Goal: Task Accomplishment & Management: Manage account settings

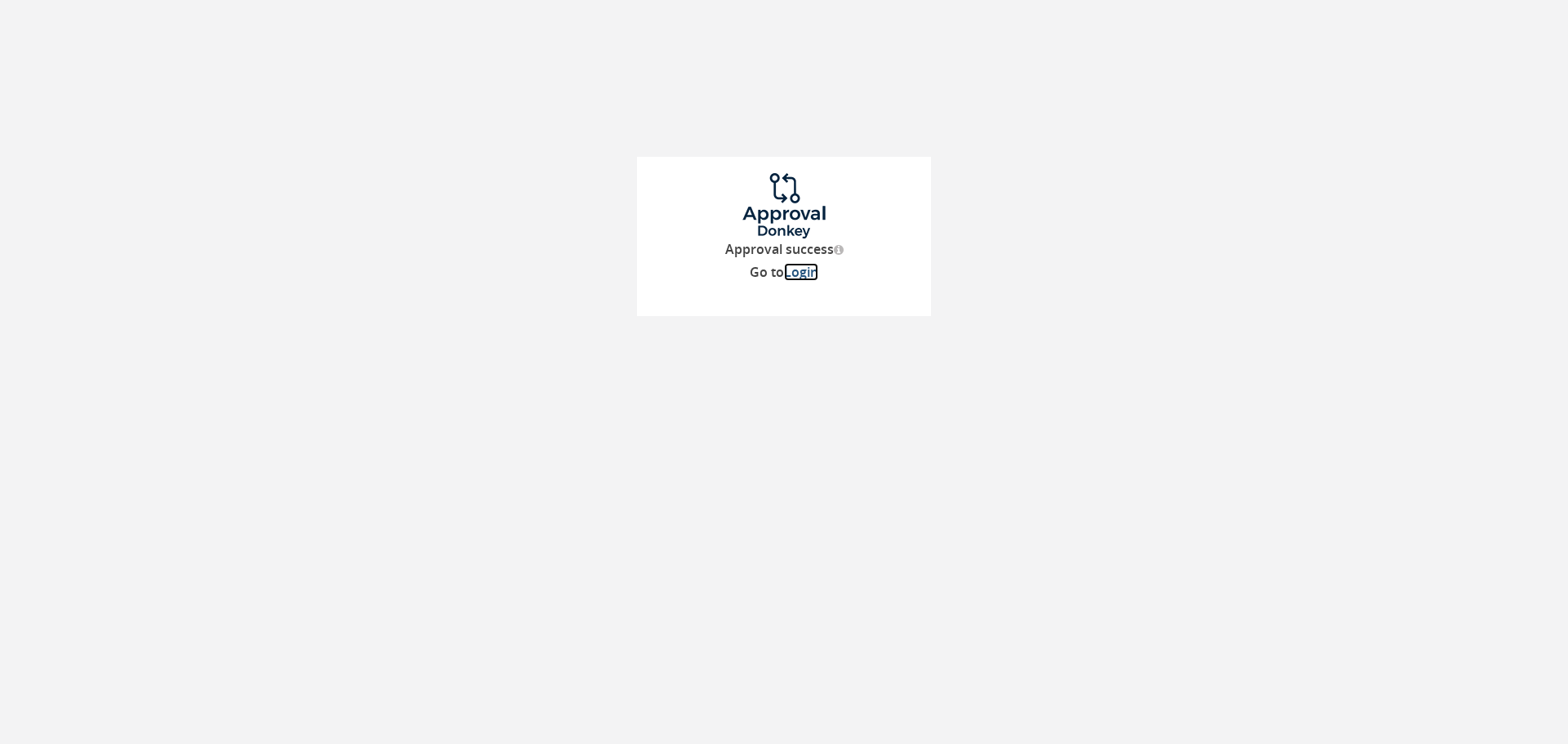
click at [798, 272] on link "Login" at bounding box center [800, 271] width 34 height 18
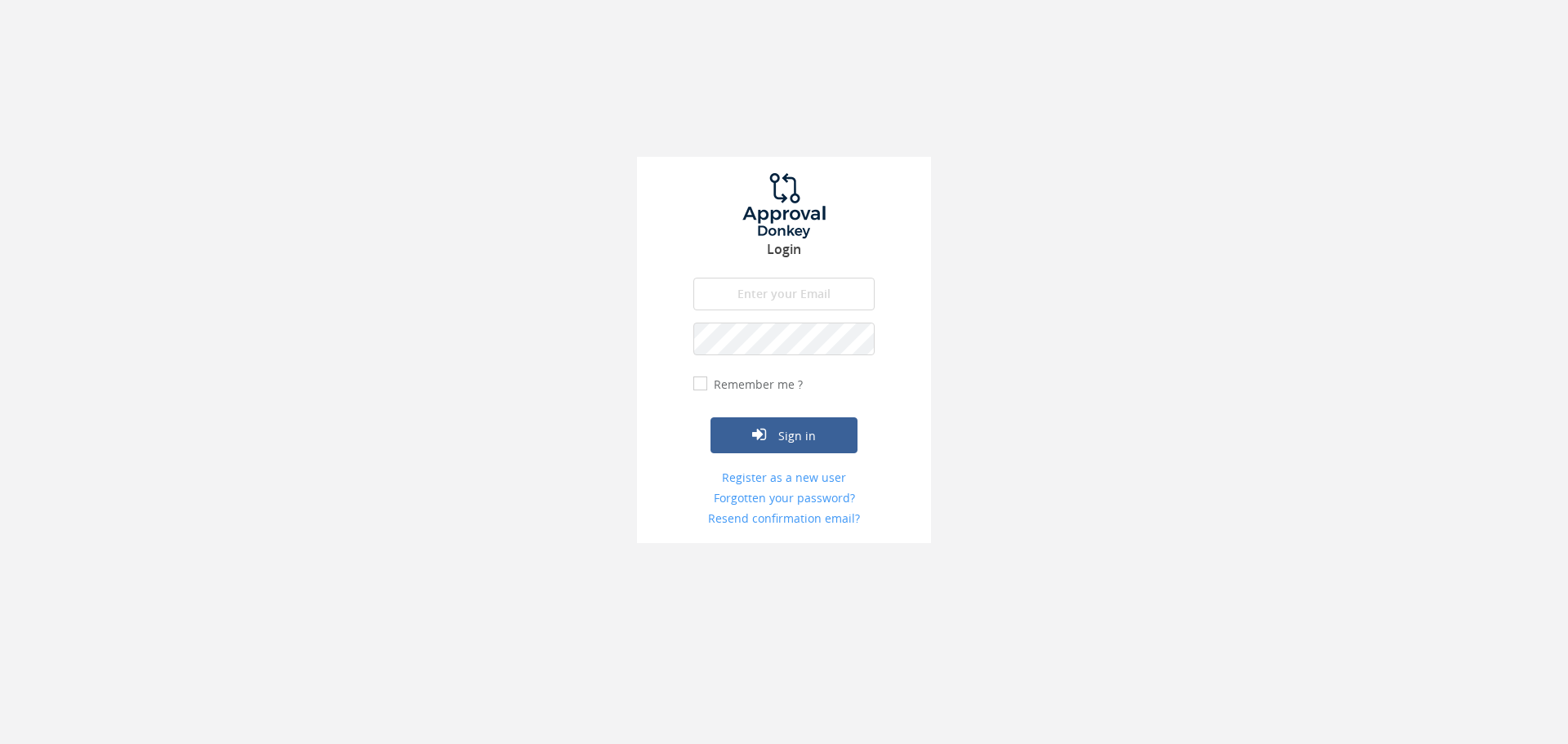
click at [738, 294] on input "email" at bounding box center [783, 294] width 181 height 33
type input "[PERSON_NAME][EMAIL_ADDRESS][PERSON_NAME][DOMAIN_NAME]"
click at [710, 418] on button "Sign in" at bounding box center [784, 435] width 147 height 36
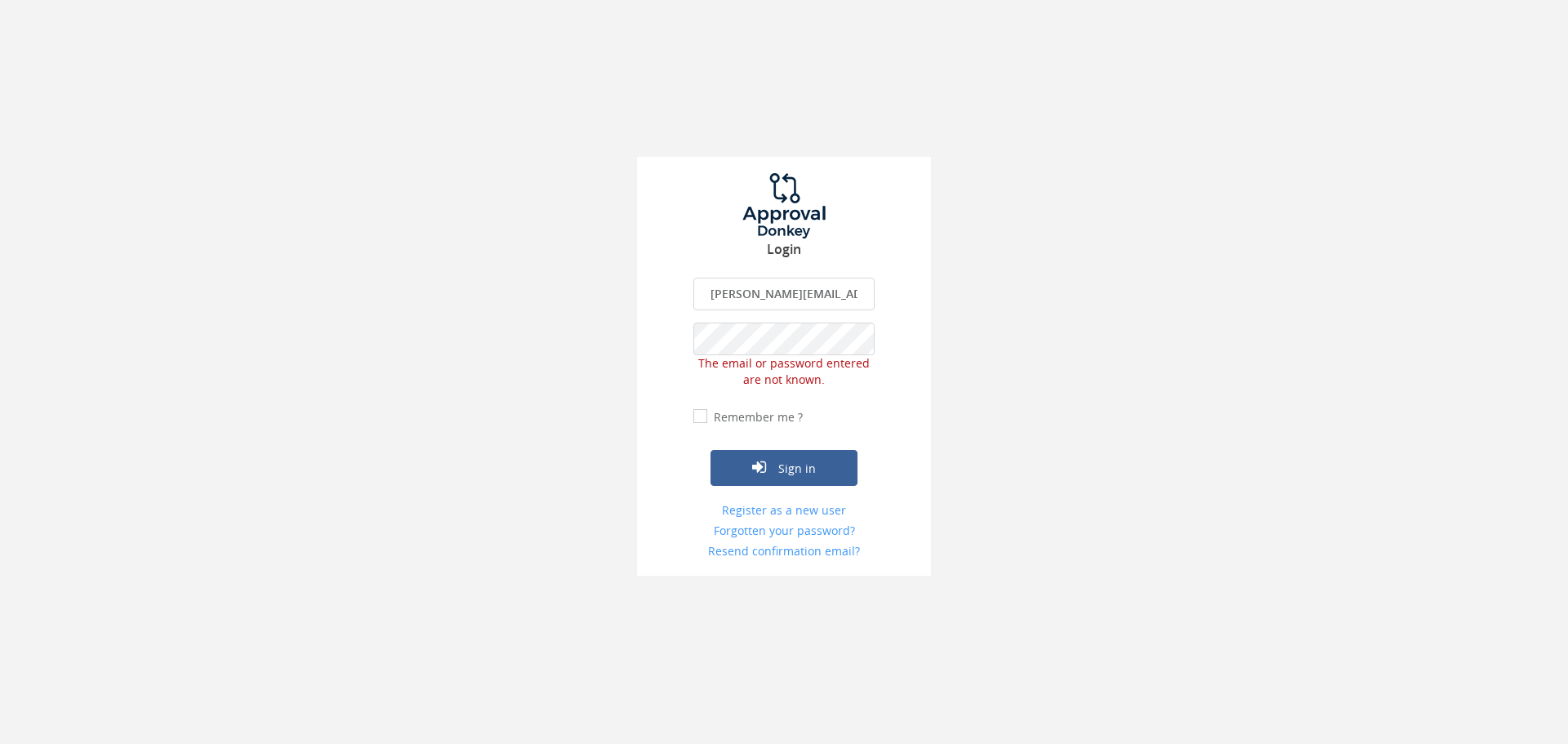
click at [645, 346] on div "Login [PERSON_NAME][EMAIL_ADDRESS][PERSON_NAME][DOMAIN_NAME] The email is requi…" at bounding box center [783, 366] width 294 height 418
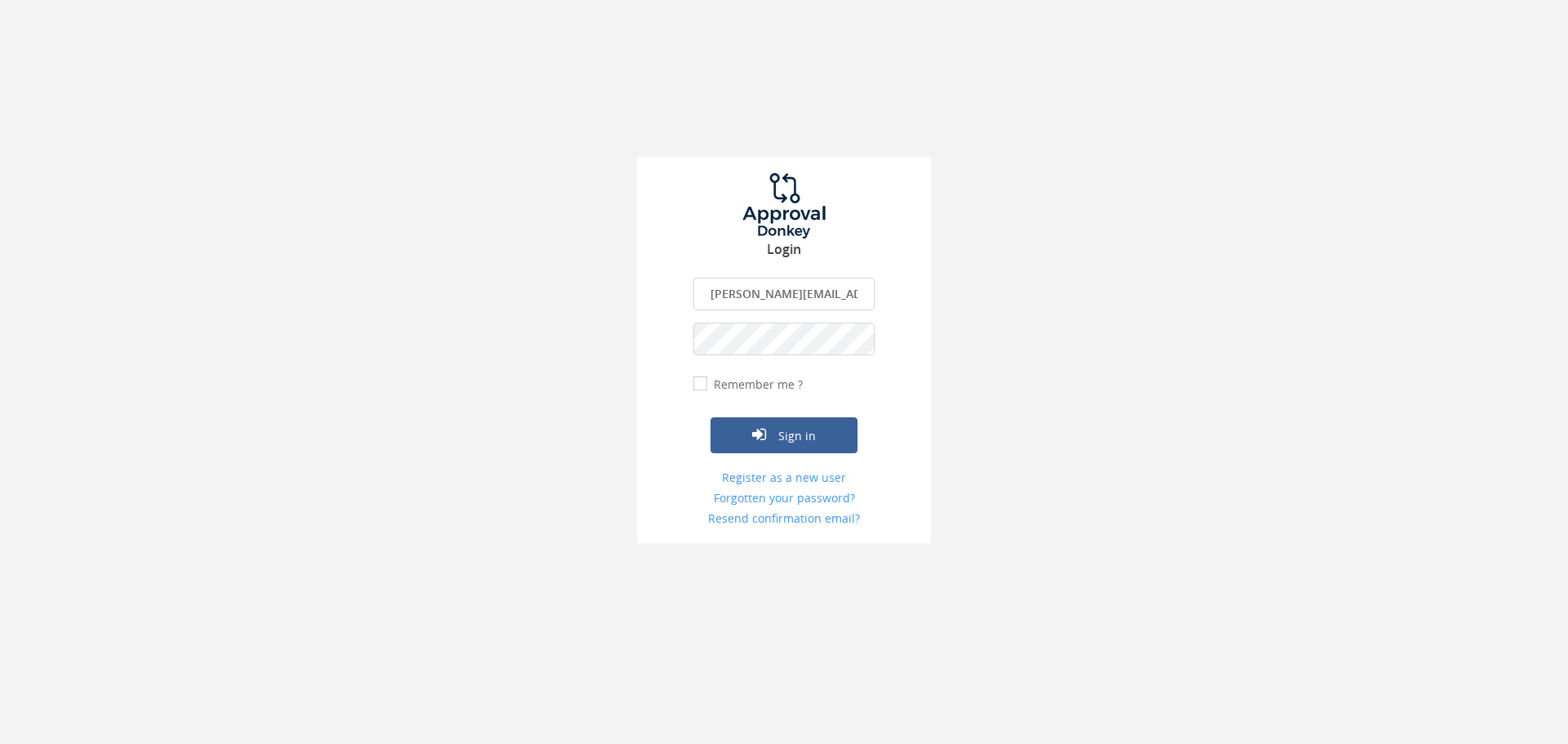
click at [710, 418] on button "Sign in" at bounding box center [784, 435] width 147 height 36
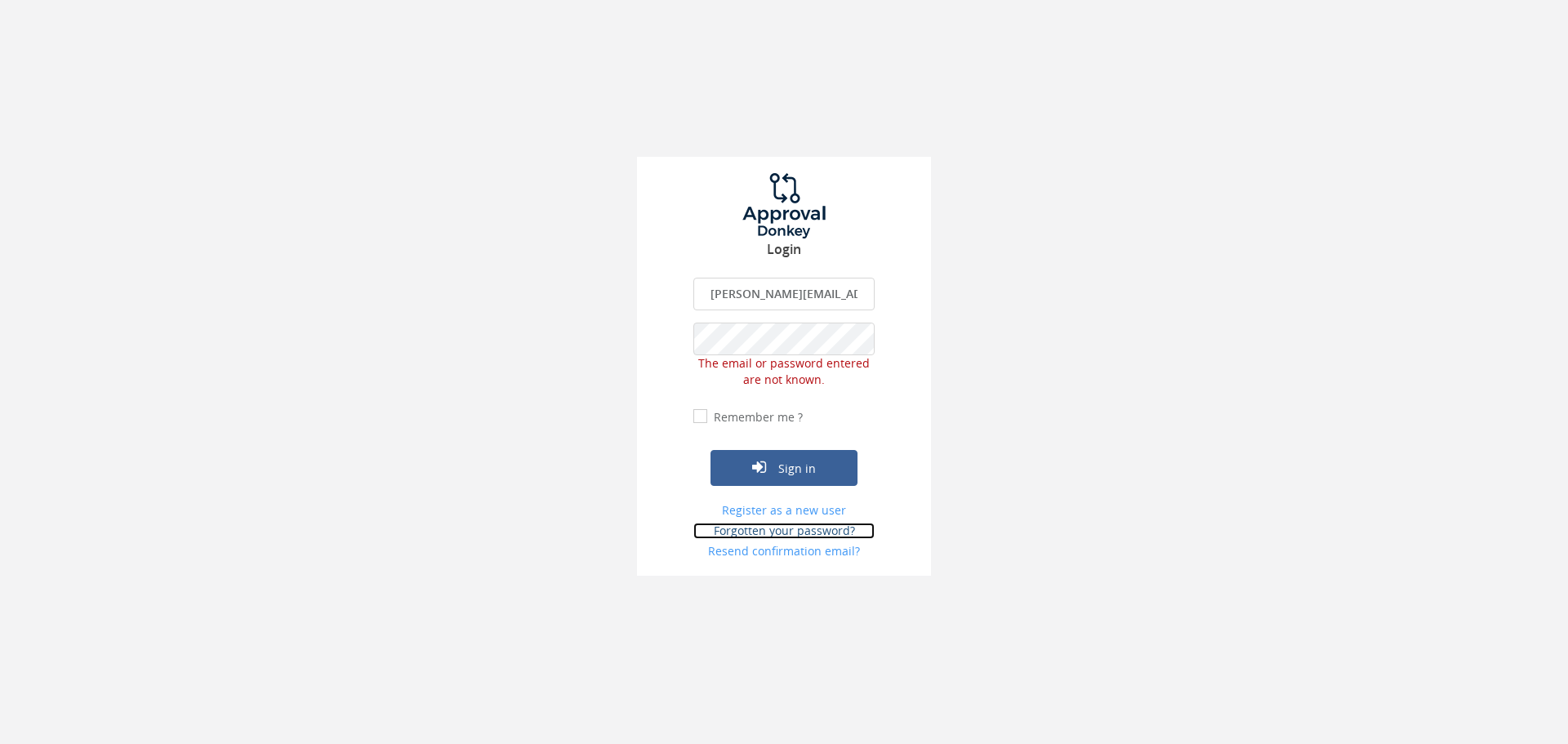
click at [778, 537] on link "Forgotten your password?" at bounding box center [783, 530] width 181 height 16
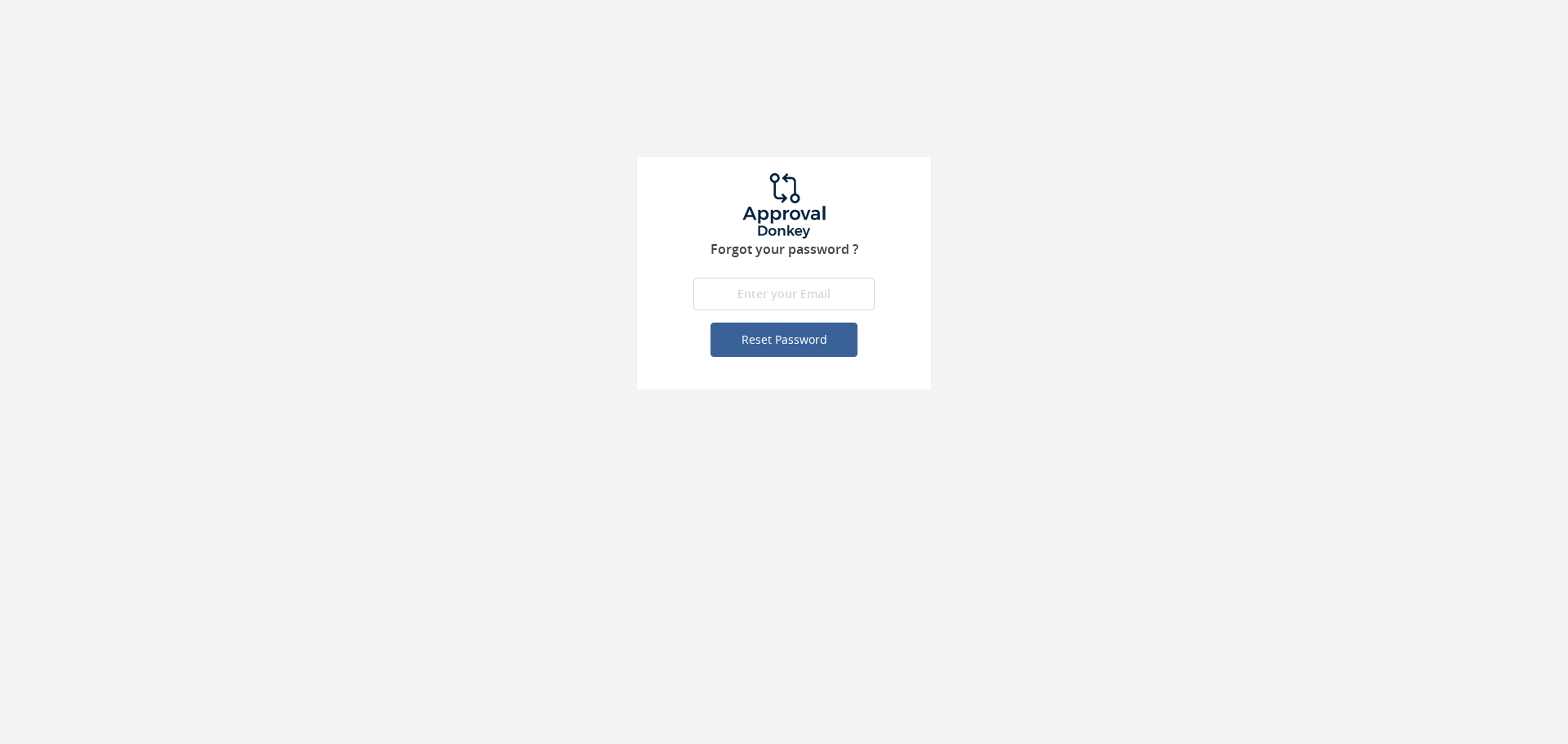
click at [770, 305] on input "email" at bounding box center [783, 294] width 181 height 33
type input "[PERSON_NAME][EMAIL_ADDRESS][PERSON_NAME][DOMAIN_NAME]"
click at [791, 340] on button "Reset Password" at bounding box center [784, 339] width 147 height 34
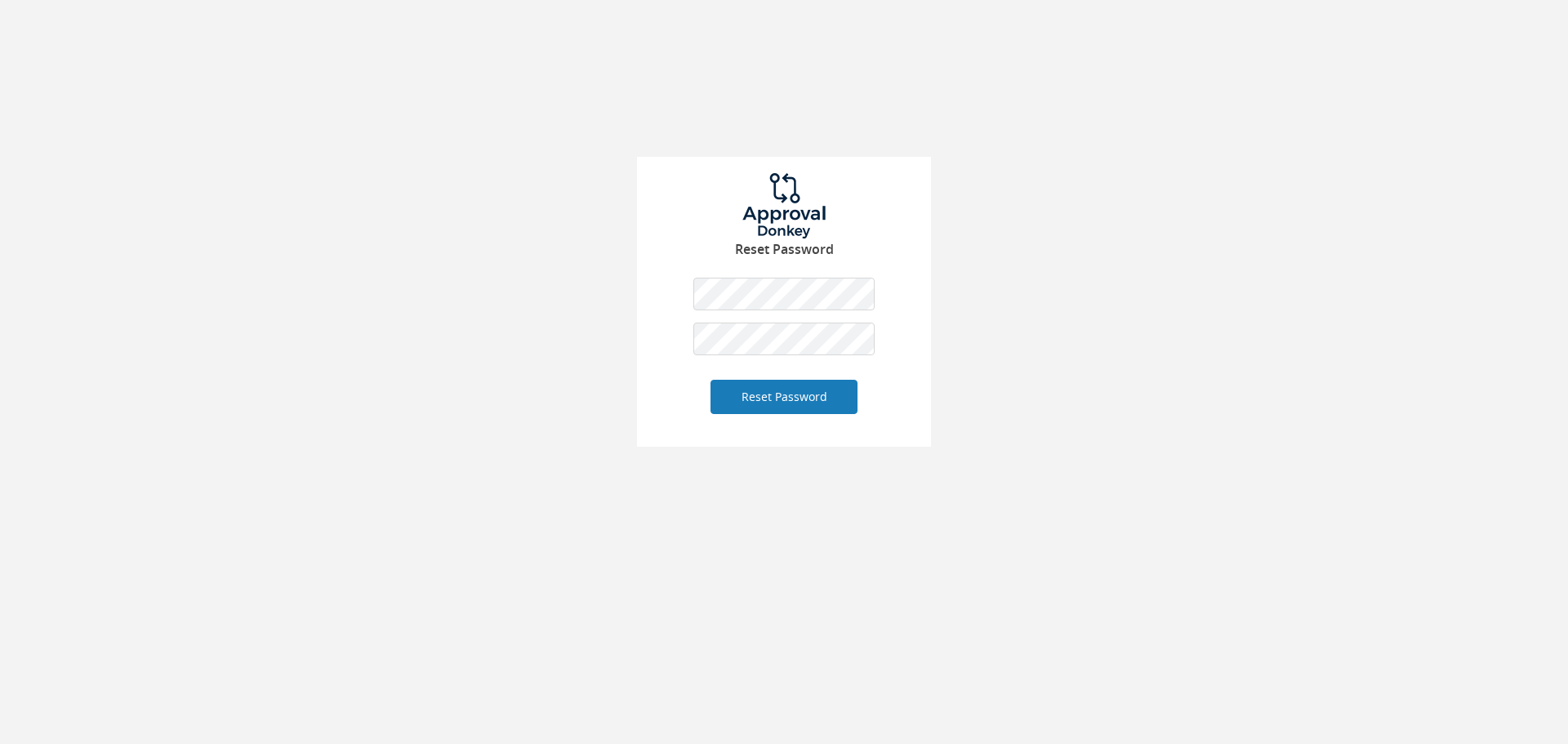
click at [791, 391] on button "Reset Password" at bounding box center [784, 396] width 147 height 34
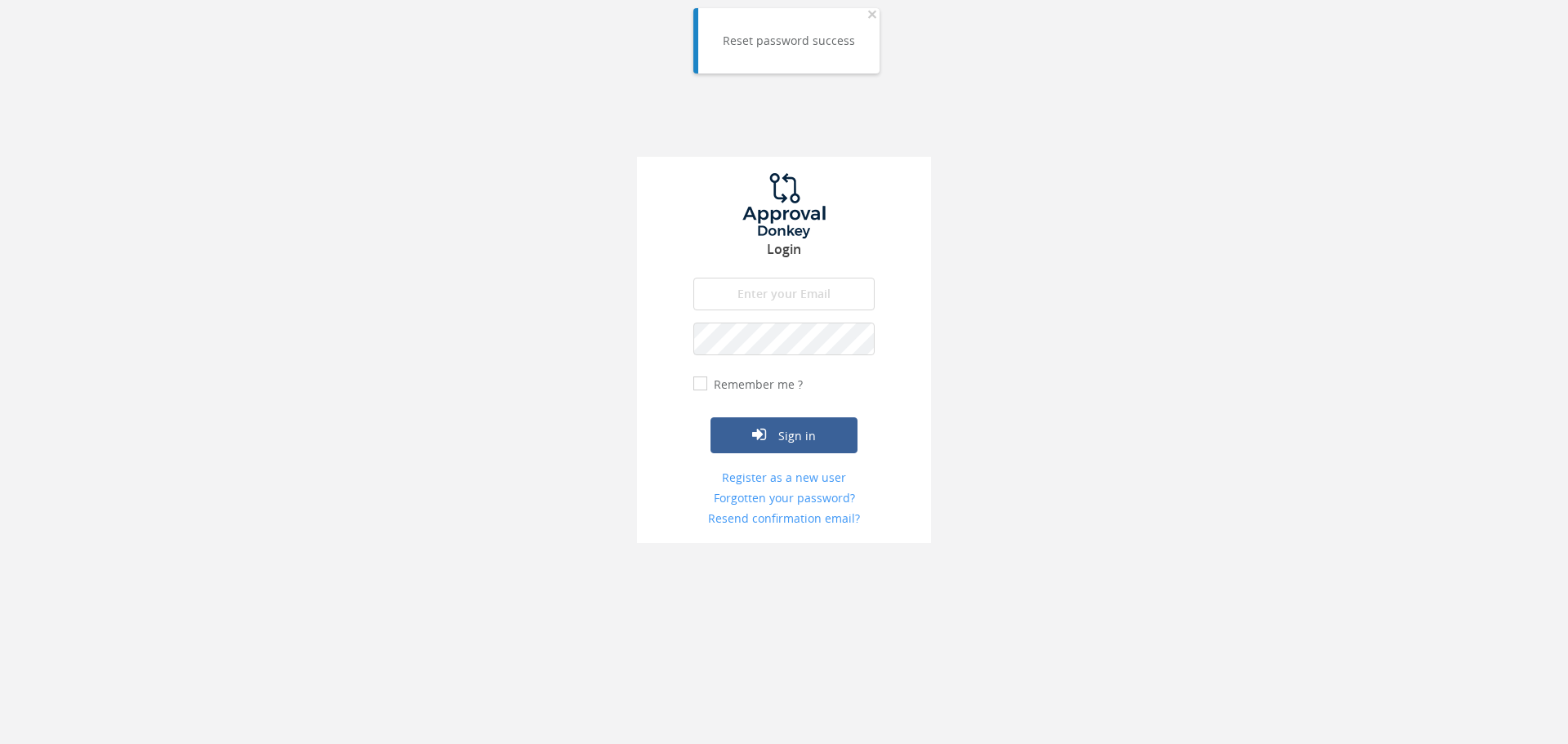
click at [787, 294] on input "email" at bounding box center [783, 294] width 181 height 33
type input "[PERSON_NAME][EMAIL_ADDRESS][PERSON_NAME][DOMAIN_NAME]"
click at [770, 437] on button "Sign in" at bounding box center [784, 435] width 147 height 36
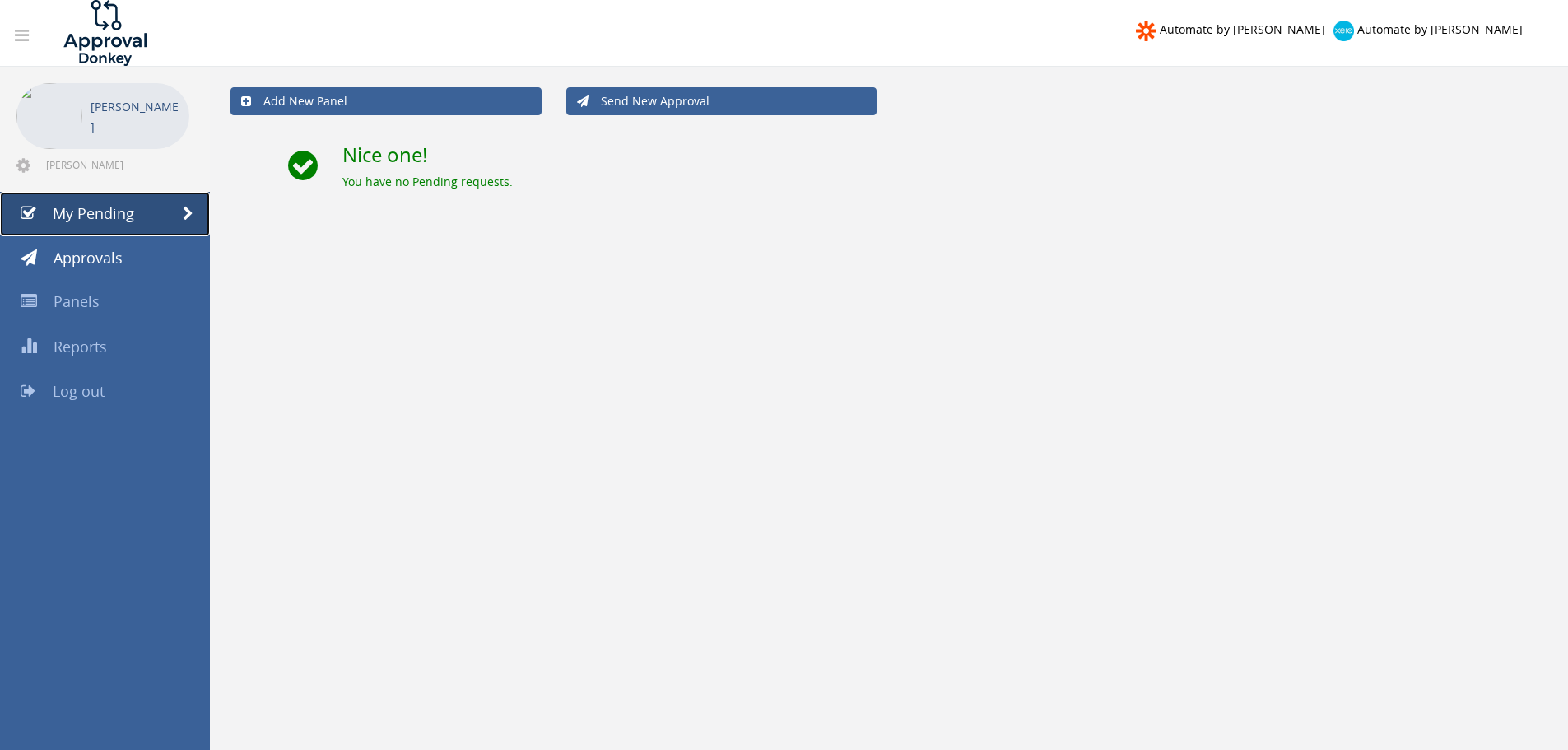
click at [159, 218] on link "My Pending" at bounding box center [105, 214] width 210 height 45
click at [81, 259] on span "Approvals" at bounding box center [88, 258] width 69 height 20
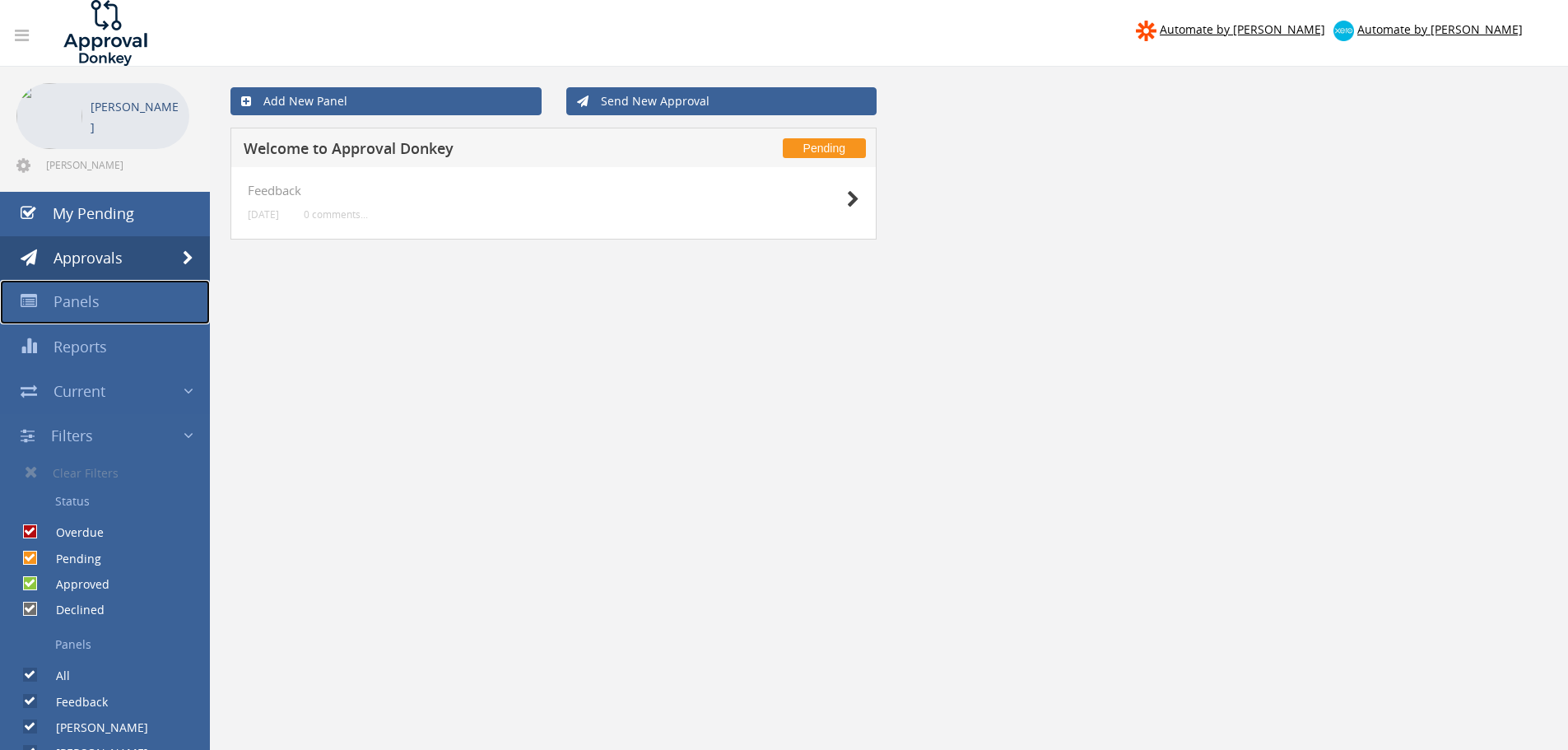
click at [75, 303] on span "Panels" at bounding box center [76, 301] width 46 height 20
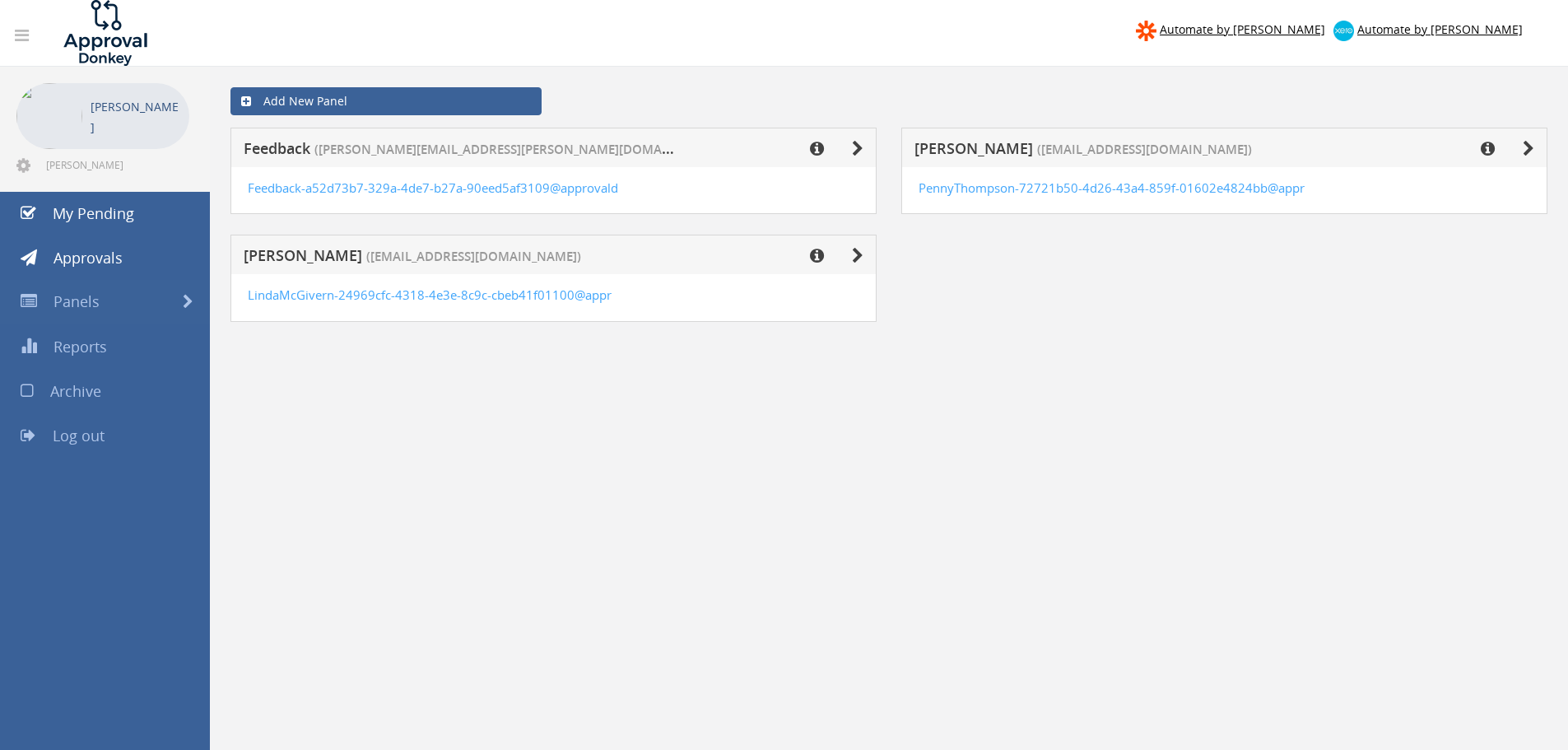
click at [23, 37] on icon at bounding box center [21, 35] width 14 height 17
